Goal: Transaction & Acquisition: Purchase product/service

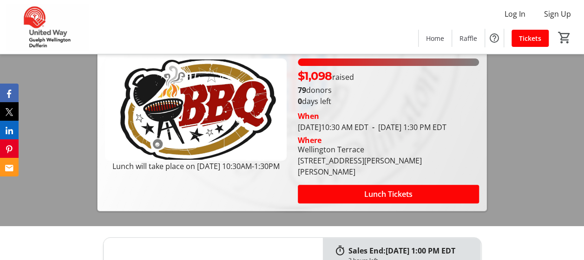
scroll to position [132, 0]
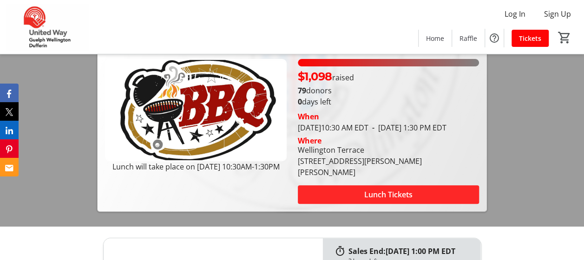
click at [419, 191] on span at bounding box center [388, 194] width 181 height 22
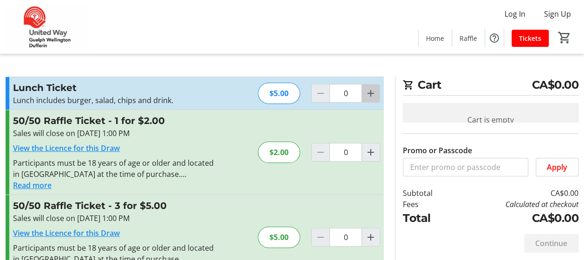
click at [373, 100] on span "Increment by one" at bounding box center [371, 94] width 18 height 18
type input "1"
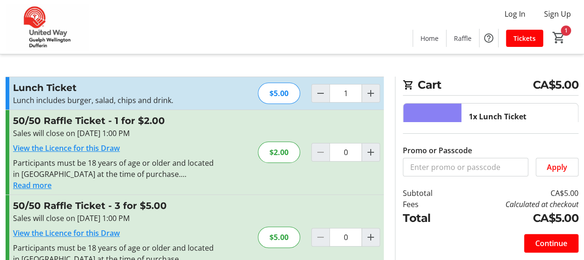
scroll to position [77, 0]
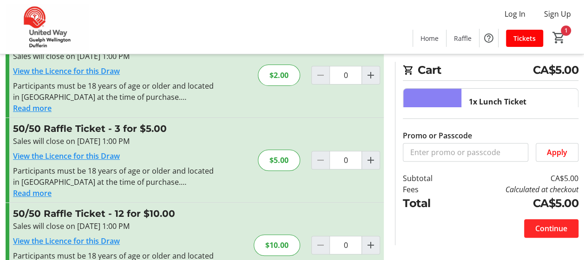
click at [554, 227] on span "Continue" at bounding box center [551, 228] width 32 height 11
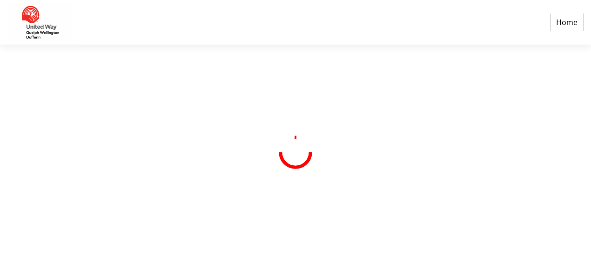
select select "CA"
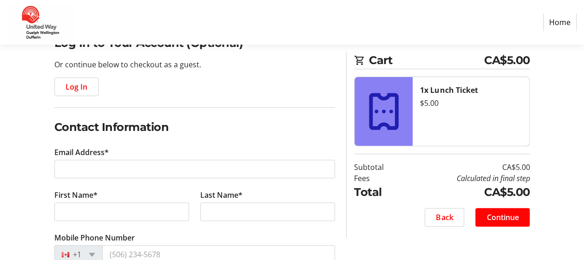
scroll to position [91, 0]
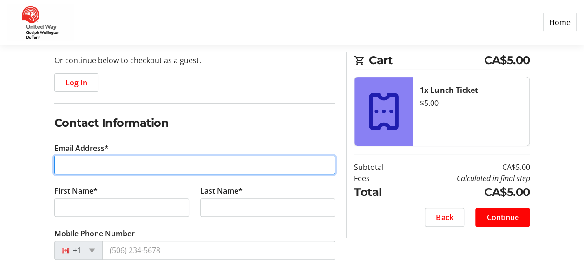
click at [83, 158] on input "Email Address*" at bounding box center [194, 165] width 281 height 19
type input "[PERSON_NAME][EMAIL_ADDRESS][DOMAIN_NAME]"
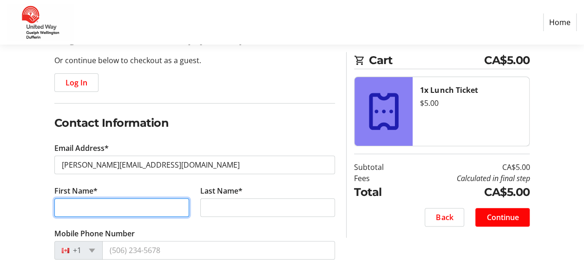
click at [123, 207] on input "First Name*" at bounding box center [121, 207] width 135 height 19
type input "[PERSON_NAME]"
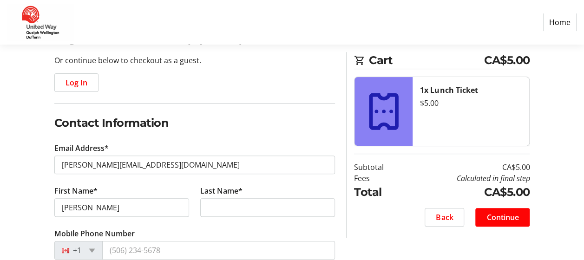
click at [213, 216] on tr-form-field "Last Name*" at bounding box center [268, 206] width 146 height 43
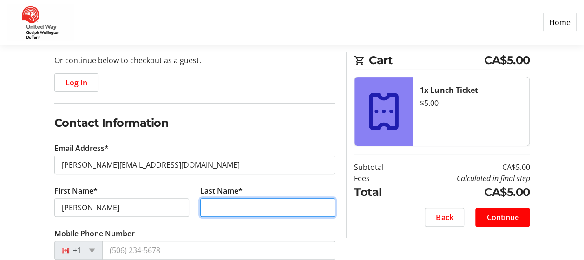
click at [225, 209] on input "Last Name*" at bounding box center [267, 207] width 135 height 19
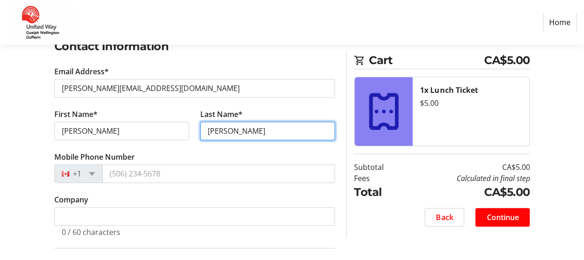
type input "[PERSON_NAME]"
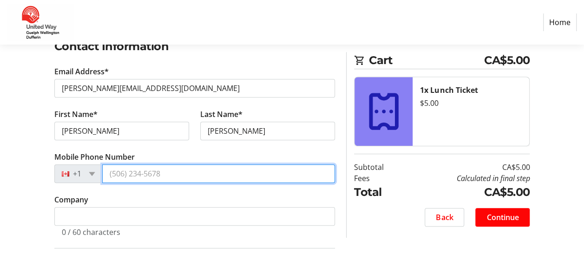
click at [158, 169] on input "Mobile Phone Number" at bounding box center [218, 173] width 233 height 19
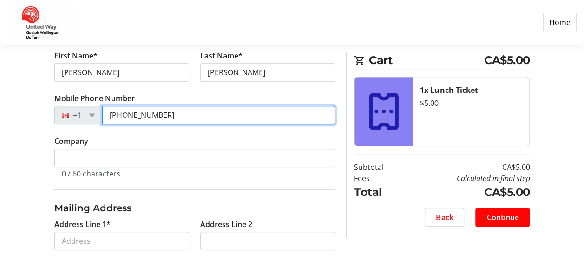
type input "[PHONE_NUMBER]"
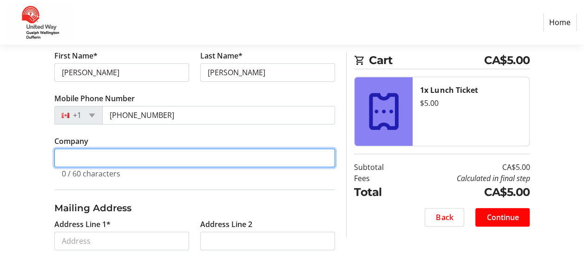
click at [78, 150] on input "Company" at bounding box center [194, 158] width 281 height 19
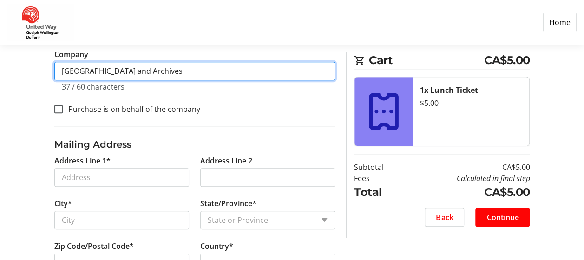
scroll to position [314, 0]
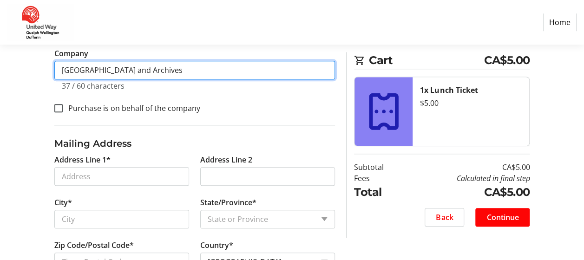
type input "[GEOGRAPHIC_DATA] and Archives"
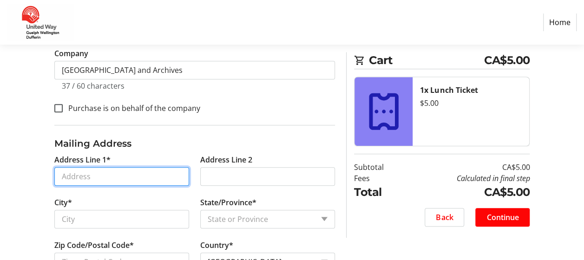
click at [98, 176] on input "Address Line 1*" at bounding box center [121, 176] width 135 height 19
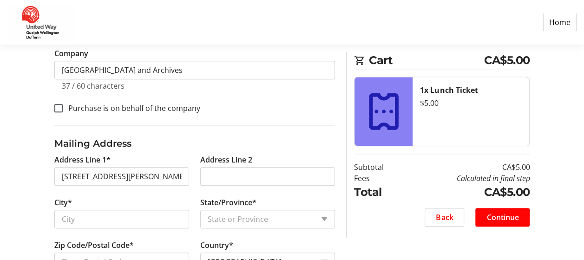
type input "[STREET_ADDRESS][PERSON_NAME]"
type input "Guelph"
select select "ON"
type input "N1H 4X7"
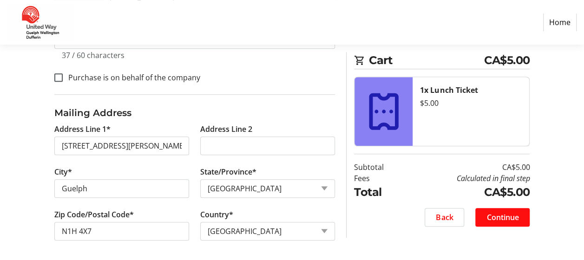
click at [494, 216] on span "Continue" at bounding box center [502, 217] width 32 height 11
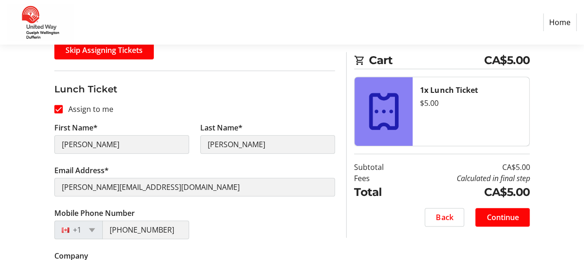
scroll to position [177, 0]
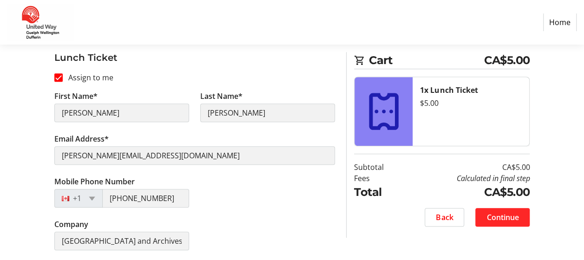
click at [501, 216] on span "Continue" at bounding box center [502, 217] width 32 height 11
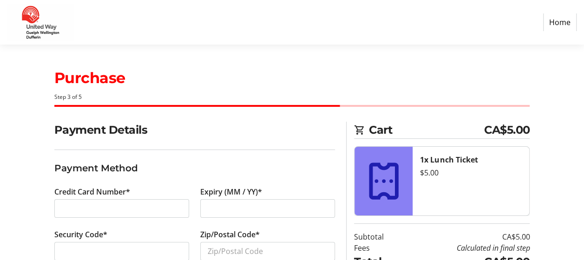
scroll to position [64, 0]
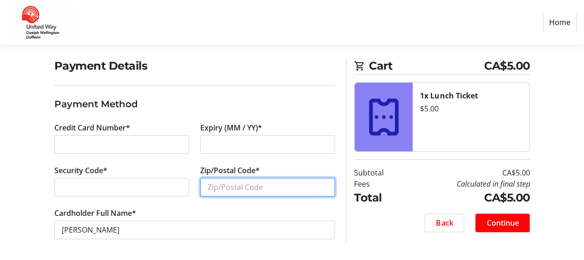
click at [233, 181] on input "Zip/Postal Code*" at bounding box center [267, 187] width 135 height 19
type input "N1H4X7"
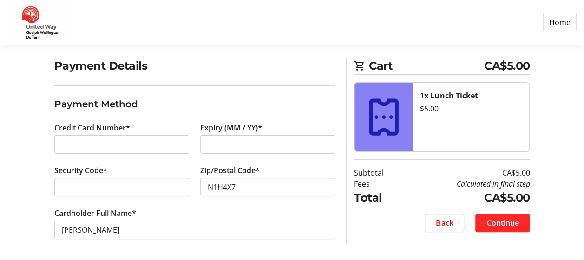
click at [513, 220] on span "Continue" at bounding box center [502, 222] width 32 height 11
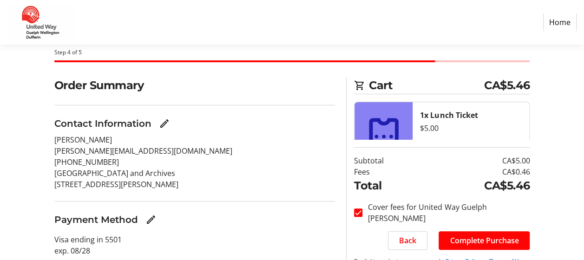
scroll to position [74, 0]
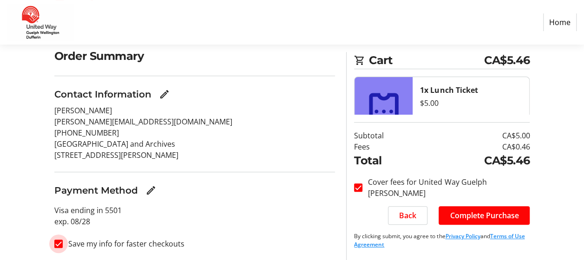
click at [61, 241] on input "Save my info for faster checkouts" at bounding box center [58, 244] width 8 height 8
checkbox input "false"
click at [490, 216] on span "Complete Purchase" at bounding box center [484, 215] width 69 height 11
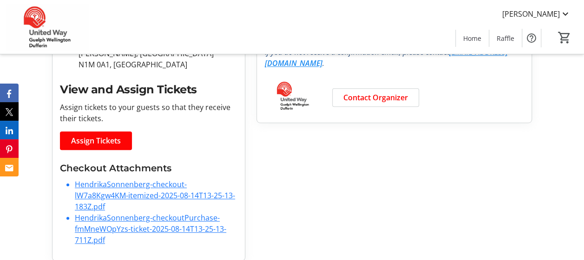
scroll to position [266, 0]
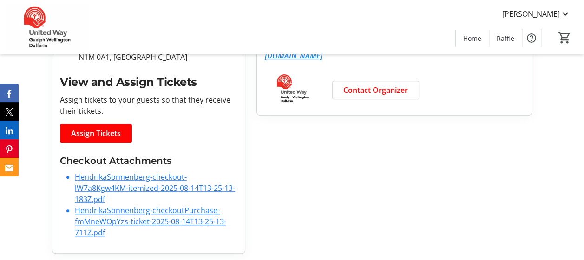
click at [133, 178] on link "HendrikaSonnenberg-checkout-lW7a8Kgw4KM-itemized-2025-08-14T13-25-13-183Z.pdf" at bounding box center [155, 188] width 160 height 33
click at [120, 208] on link "HendrikaSonnenberg-checkoutPurchase-fmMneWOpYzs-ticket-2025-08-14T13-25-13-711Z…" at bounding box center [150, 221] width 151 height 33
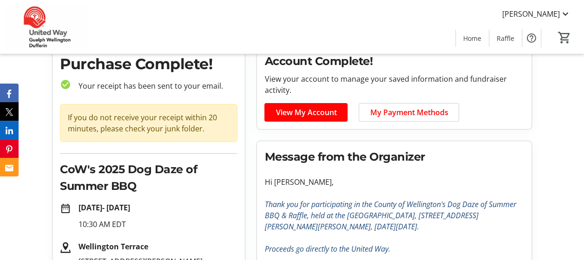
scroll to position [0, 0]
